Goal: Task Accomplishment & Management: Complete application form

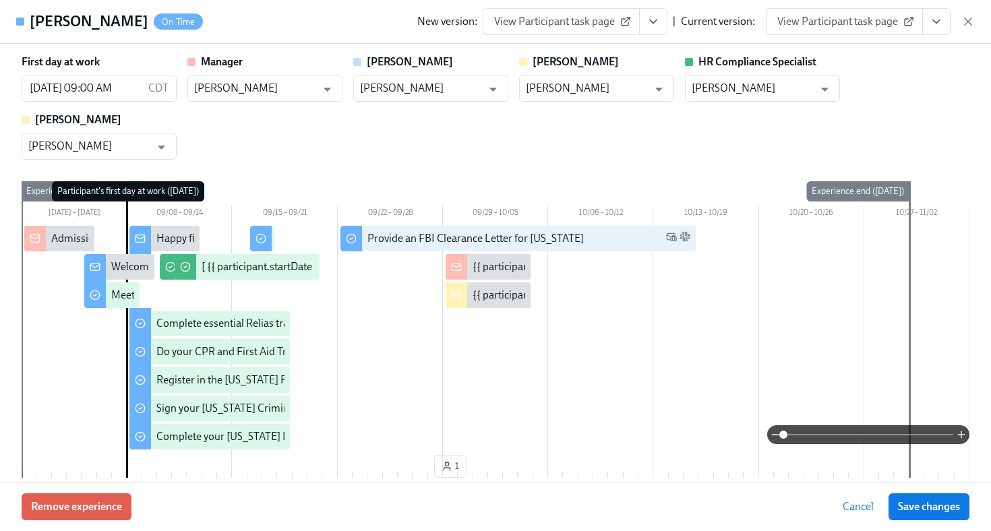
scroll to position [1065, 0]
click at [974, 21] on icon "button" at bounding box center [968, 21] width 13 height 13
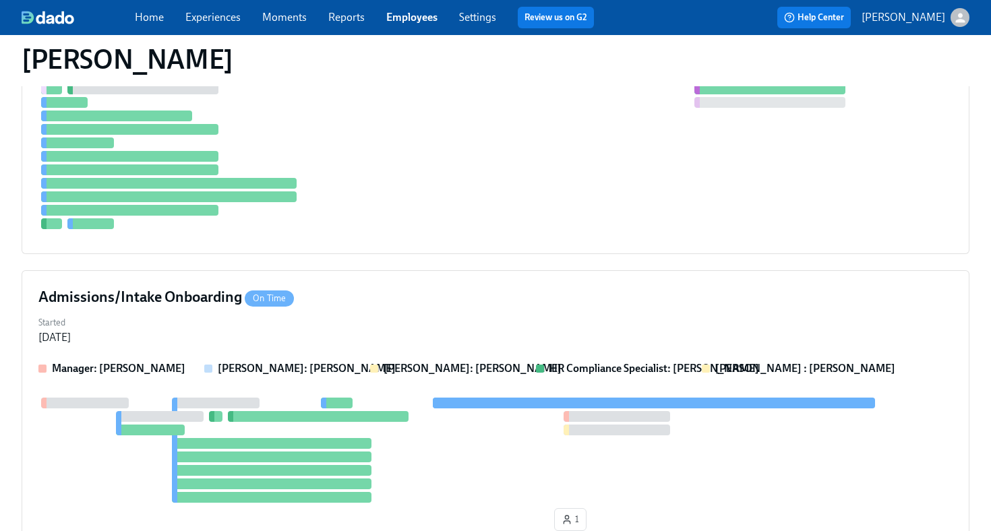
click at [417, 21] on link "Employees" at bounding box center [411, 17] width 51 height 13
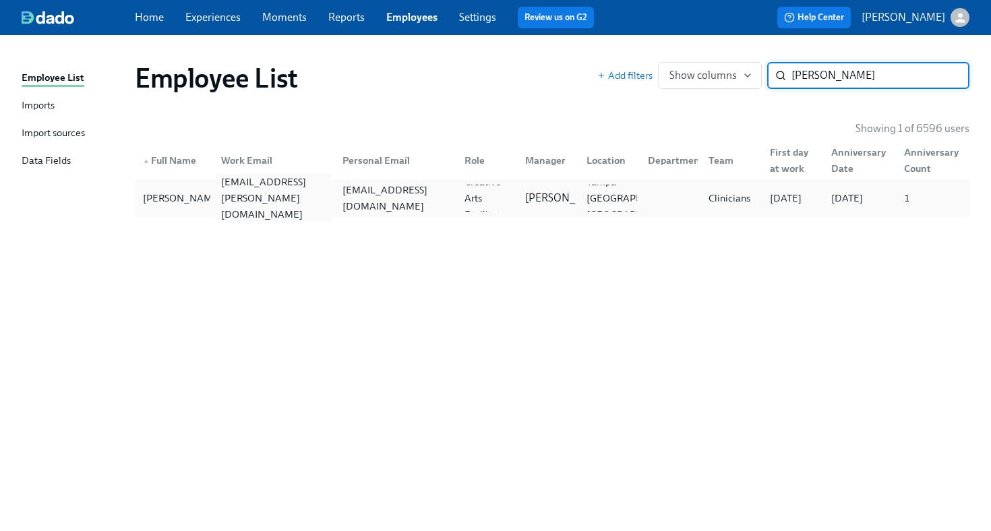
type input "[PERSON_NAME]"
click at [277, 203] on div "[EMAIL_ADDRESS][PERSON_NAME][DOMAIN_NAME]" at bounding box center [274, 198] width 117 height 49
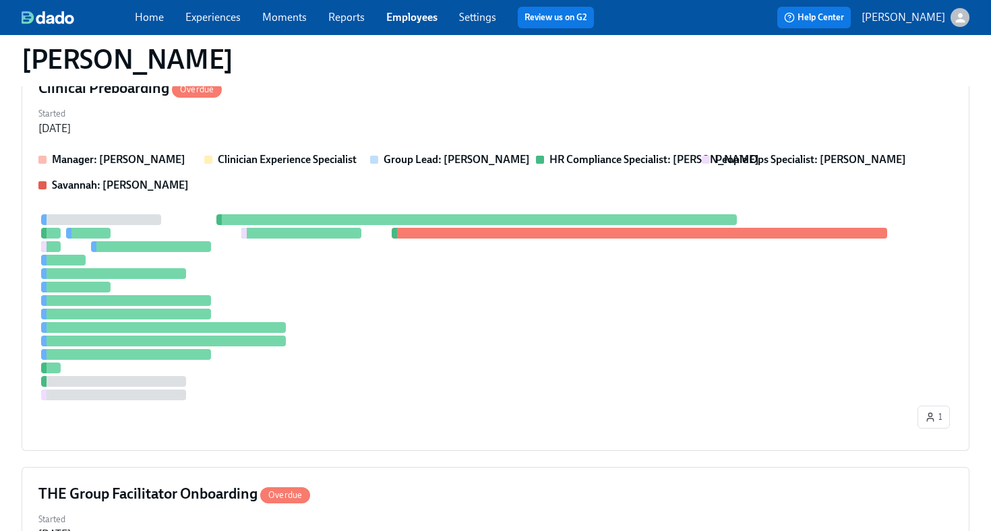
scroll to position [506, 0]
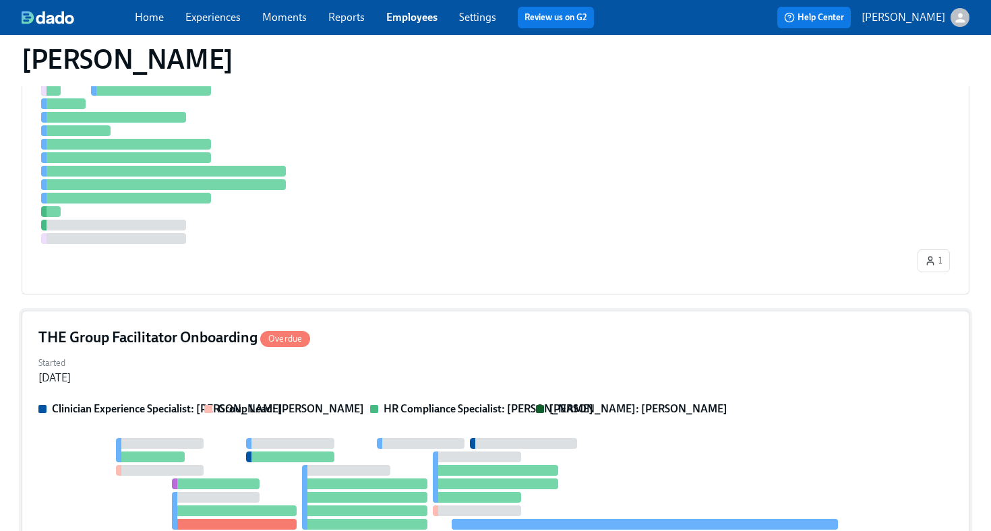
click at [453, 359] on div "Started [DATE]" at bounding box center [495, 369] width 914 height 32
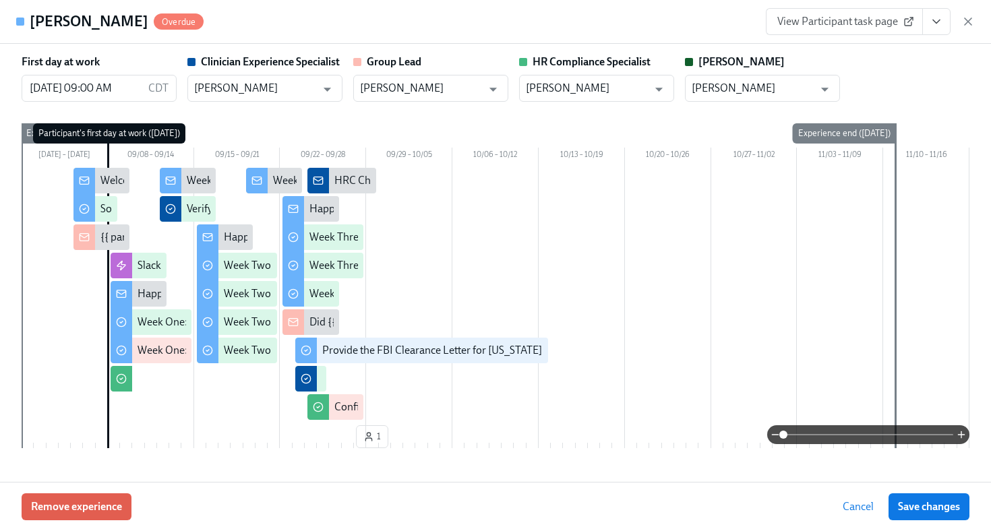
click at [929, 27] on button "View task page" at bounding box center [936, 21] width 28 height 27
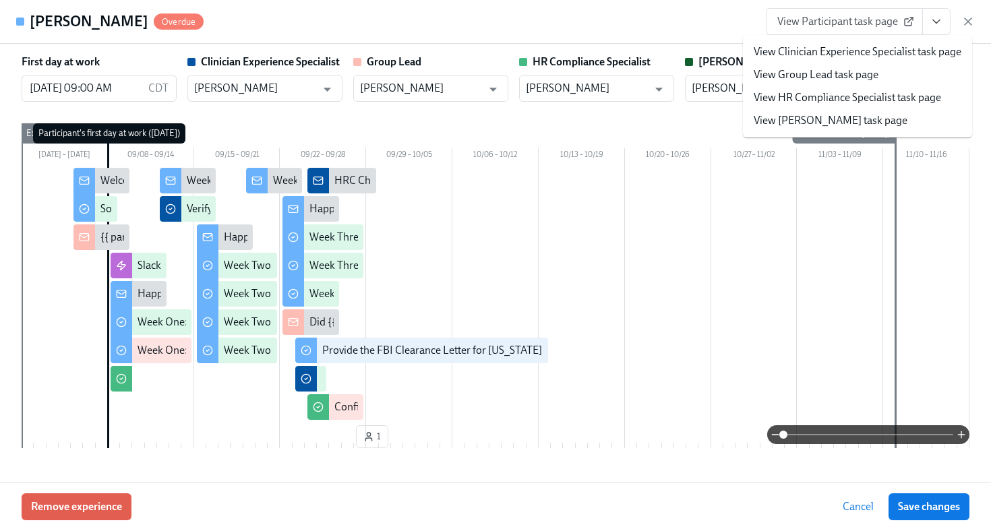
click at [873, 96] on link "View HR Compliance Specialist task page" at bounding box center [847, 97] width 187 height 15
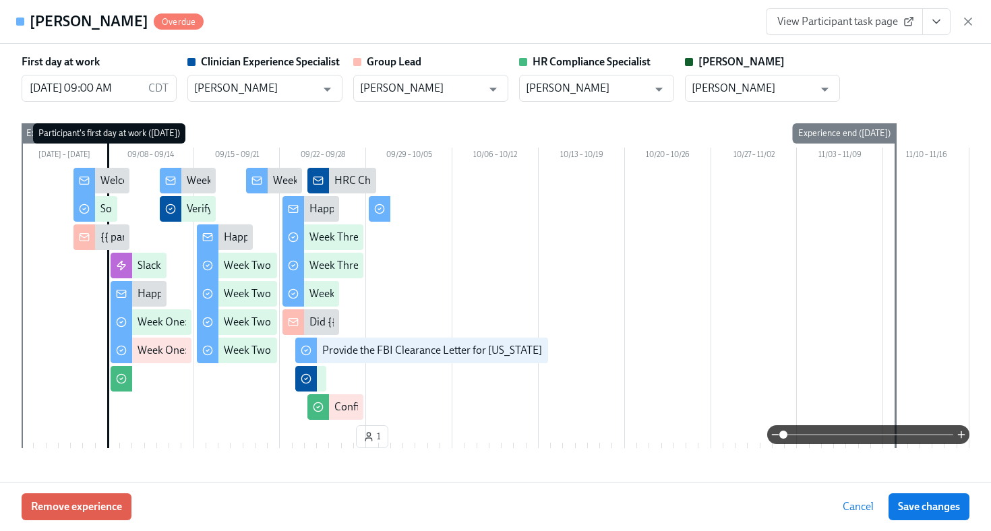
click at [878, 73] on div "First day at work [DATE] 09:00 AM CDT ​ Clinician Experience Specialist [PERSON…" at bounding box center [496, 78] width 948 height 47
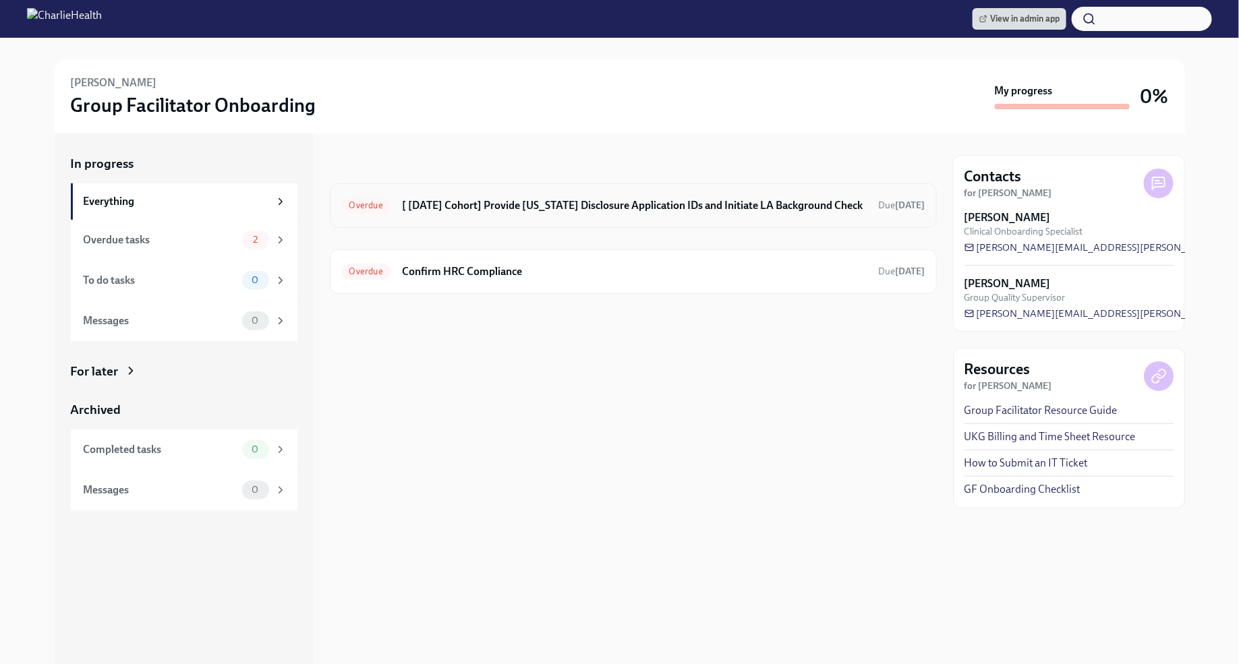
click at [608, 210] on h6 "[ [DATE] Cohort] Provide [US_STATE] Disclosure Application IDs and Initiate LA …" at bounding box center [635, 205] width 466 height 15
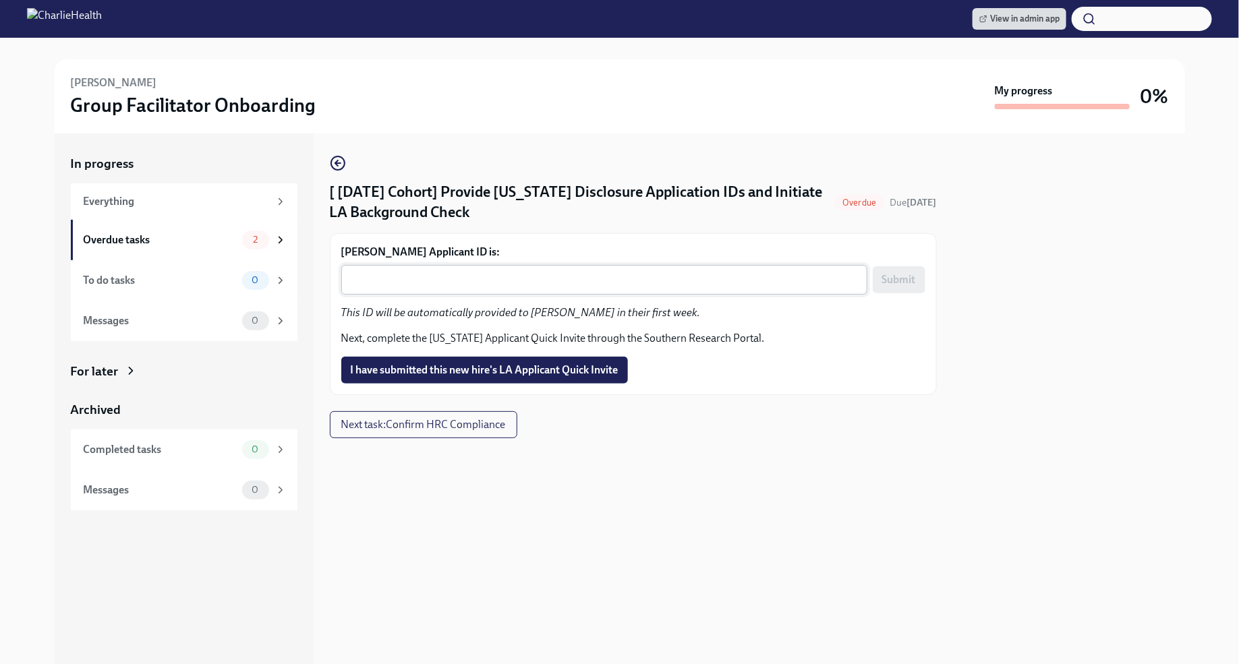
click at [467, 283] on textarea "Lauren Hess's Applicant ID is:" at bounding box center [604, 280] width 510 height 16
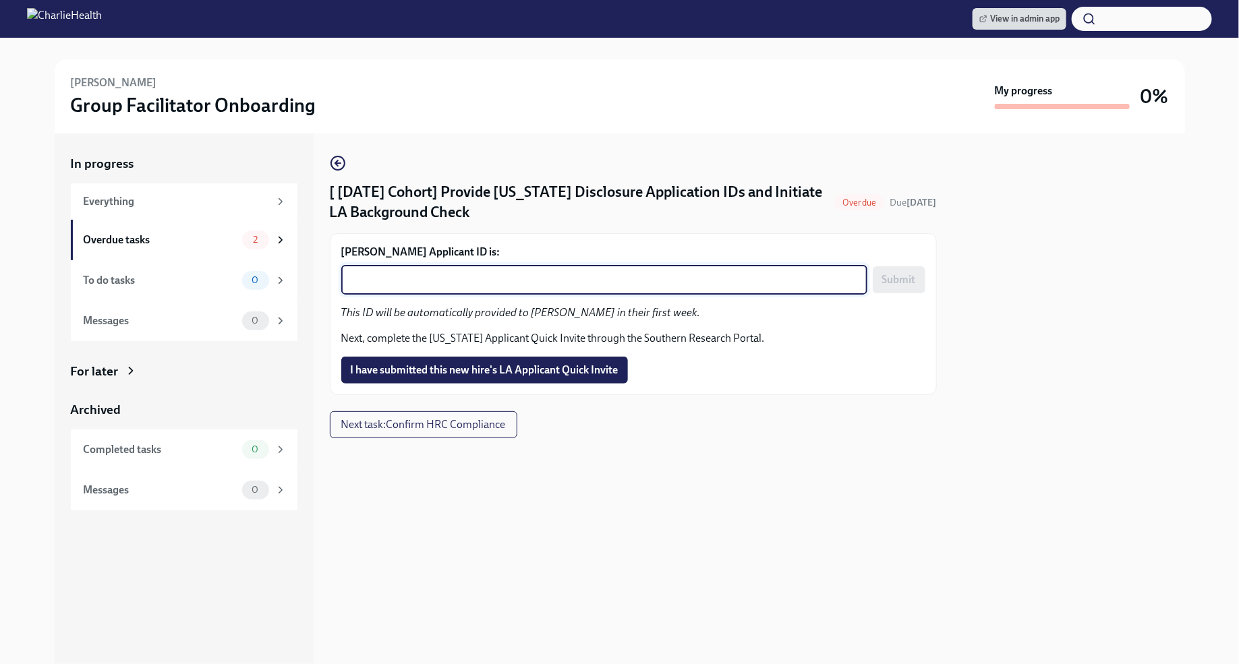
paste textarea "1254097"
type textarea "1254097"
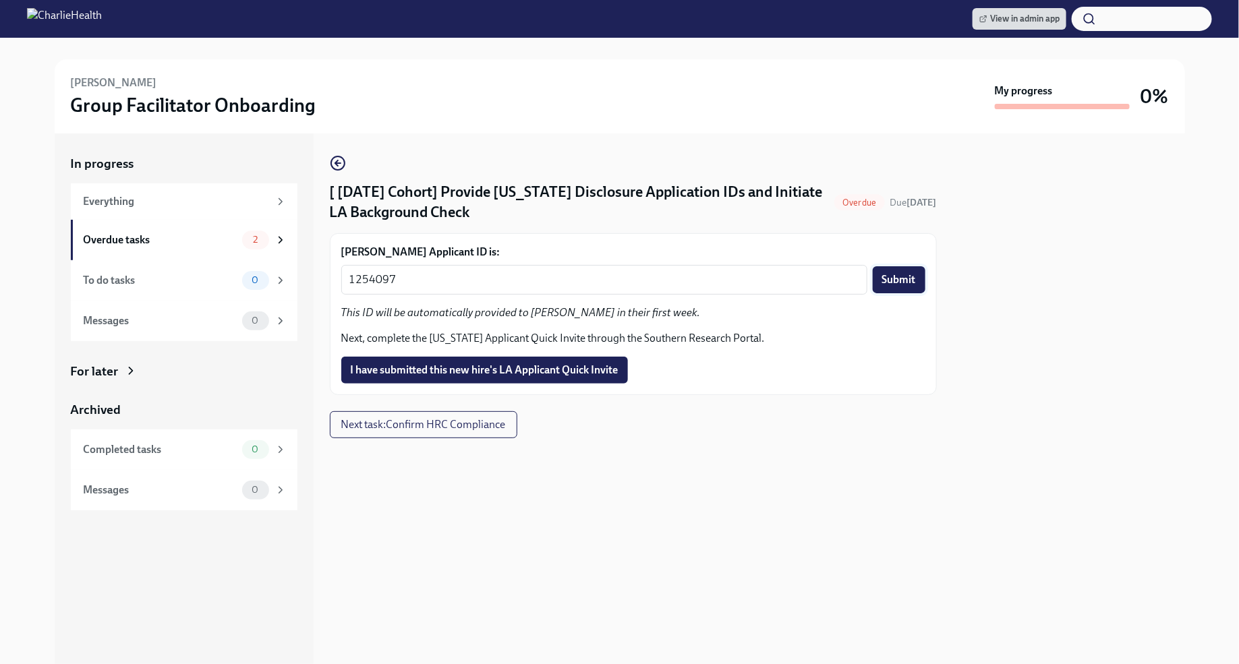
click at [895, 280] on span "Submit" at bounding box center [899, 279] width 34 height 13
click at [412, 362] on button "I have submitted this new hire's LA Applicant Quick Invite" at bounding box center [484, 370] width 287 height 27
